Goal: Task Accomplishment & Management: Use online tool/utility

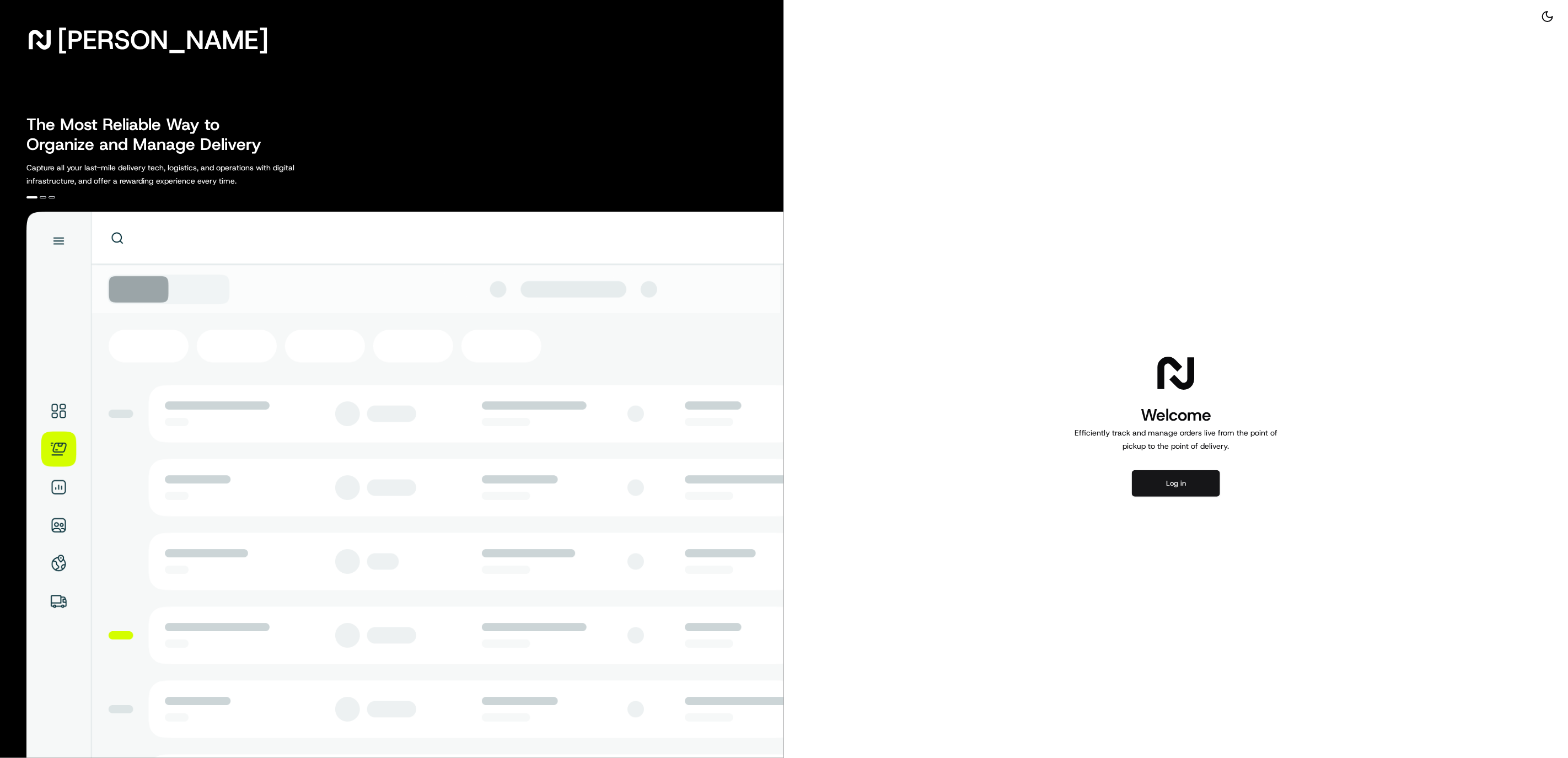
click at [1217, 490] on button "Log in" at bounding box center [1176, 484] width 88 height 26
